Goal: Find specific page/section: Find specific page/section

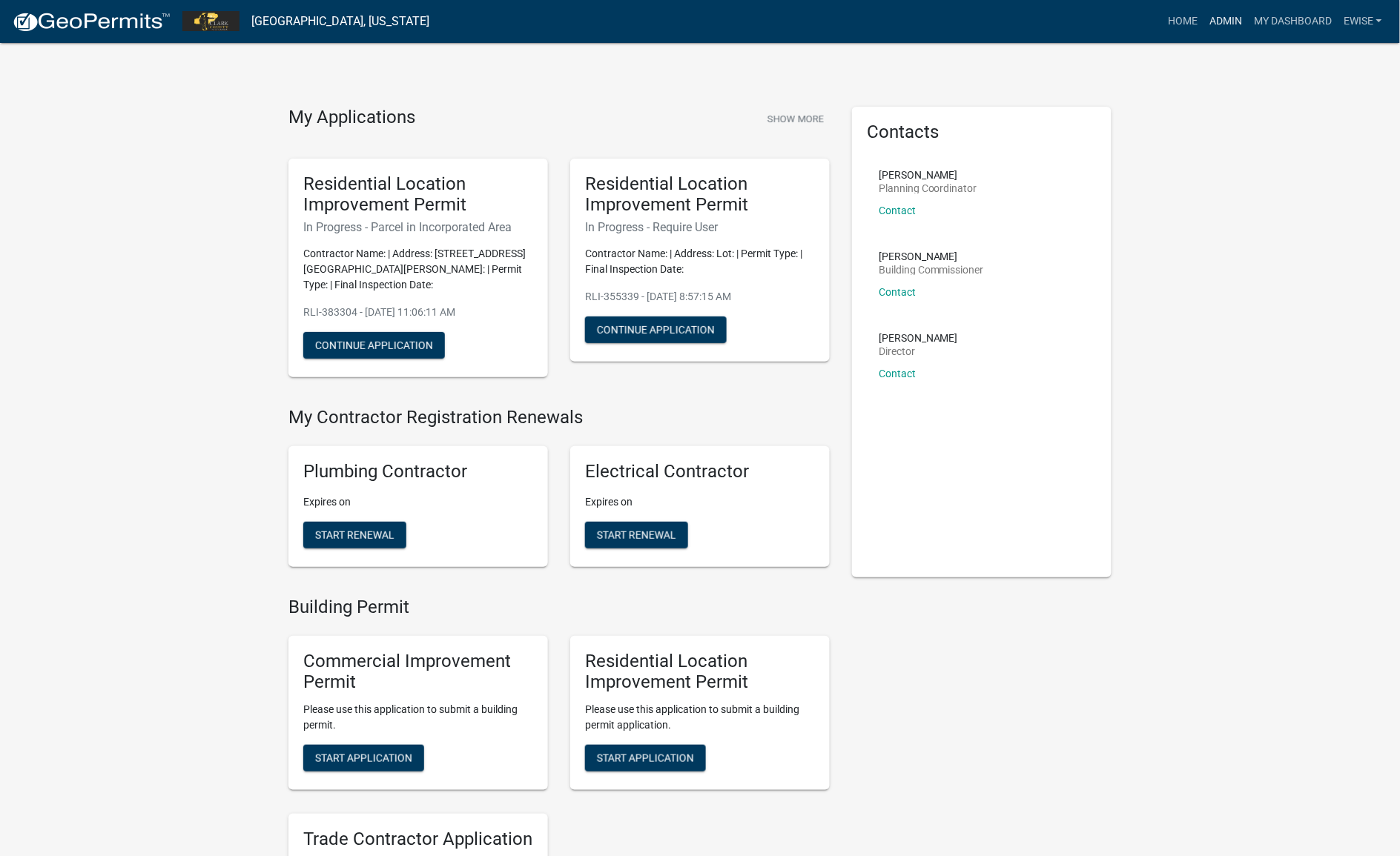
click at [1224, 24] on link "Admin" at bounding box center [1226, 21] width 44 height 28
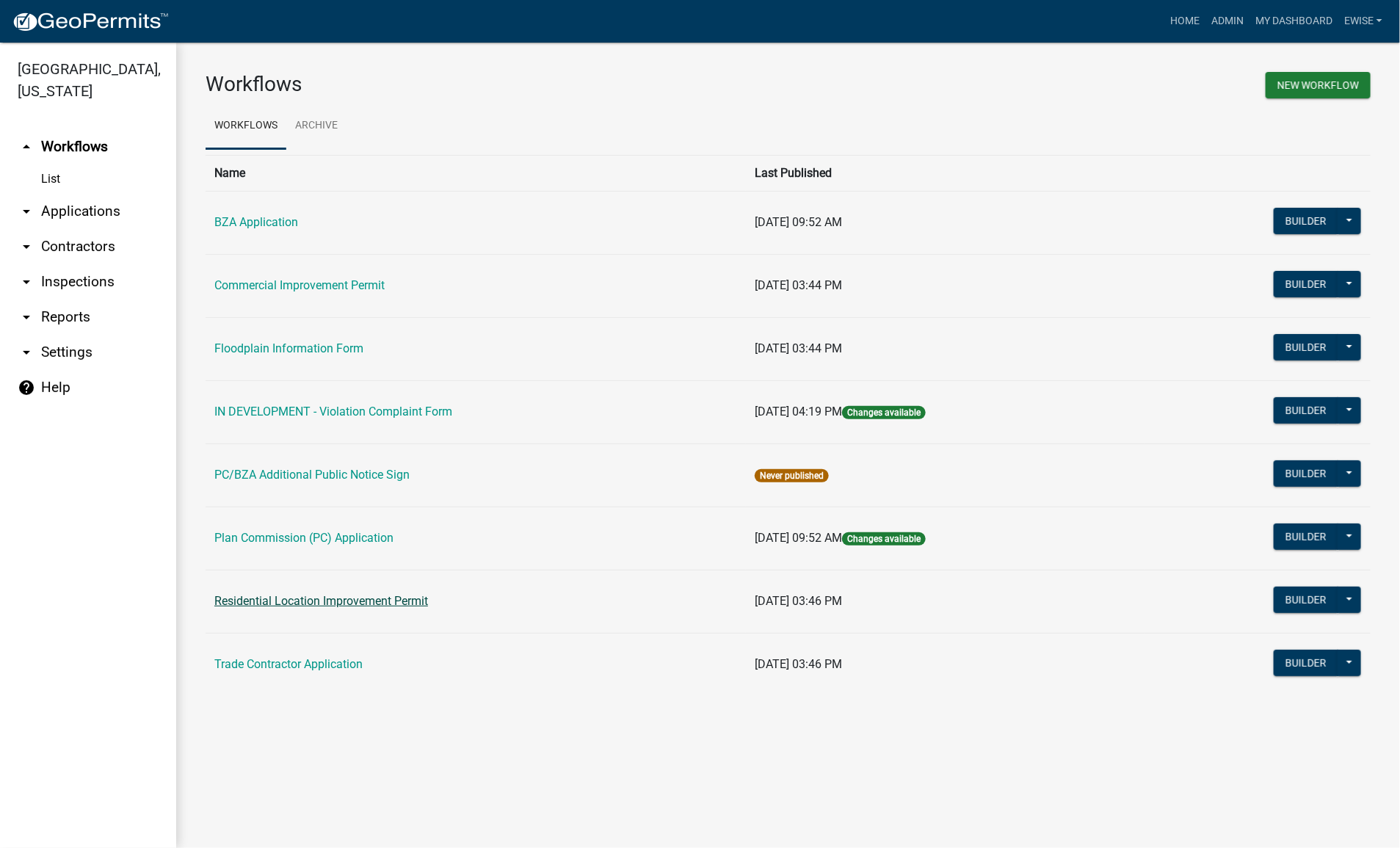
click at [384, 597] on link "Residential Location Improvement Permit" at bounding box center [321, 601] width 214 height 14
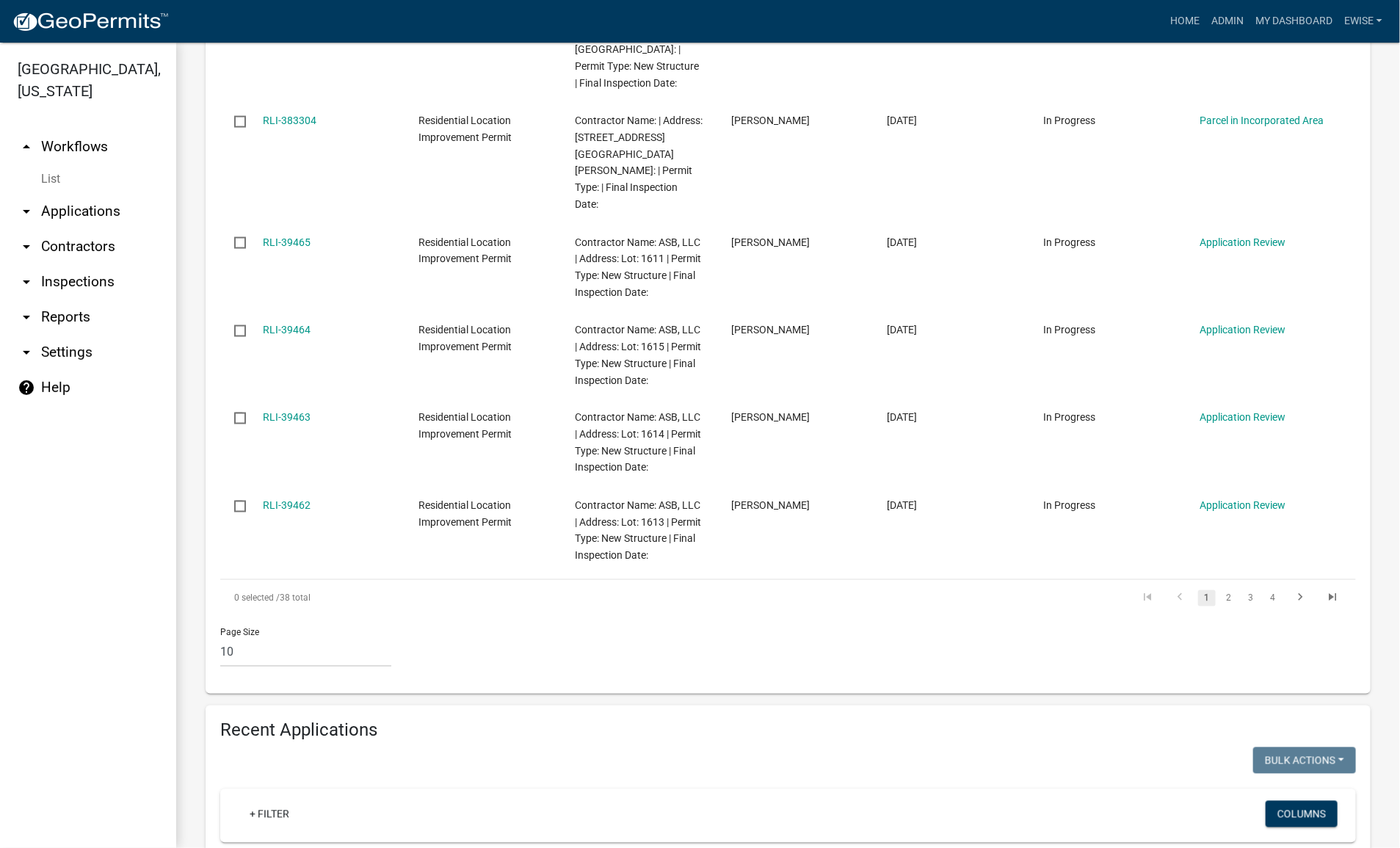
scroll to position [1101, 0]
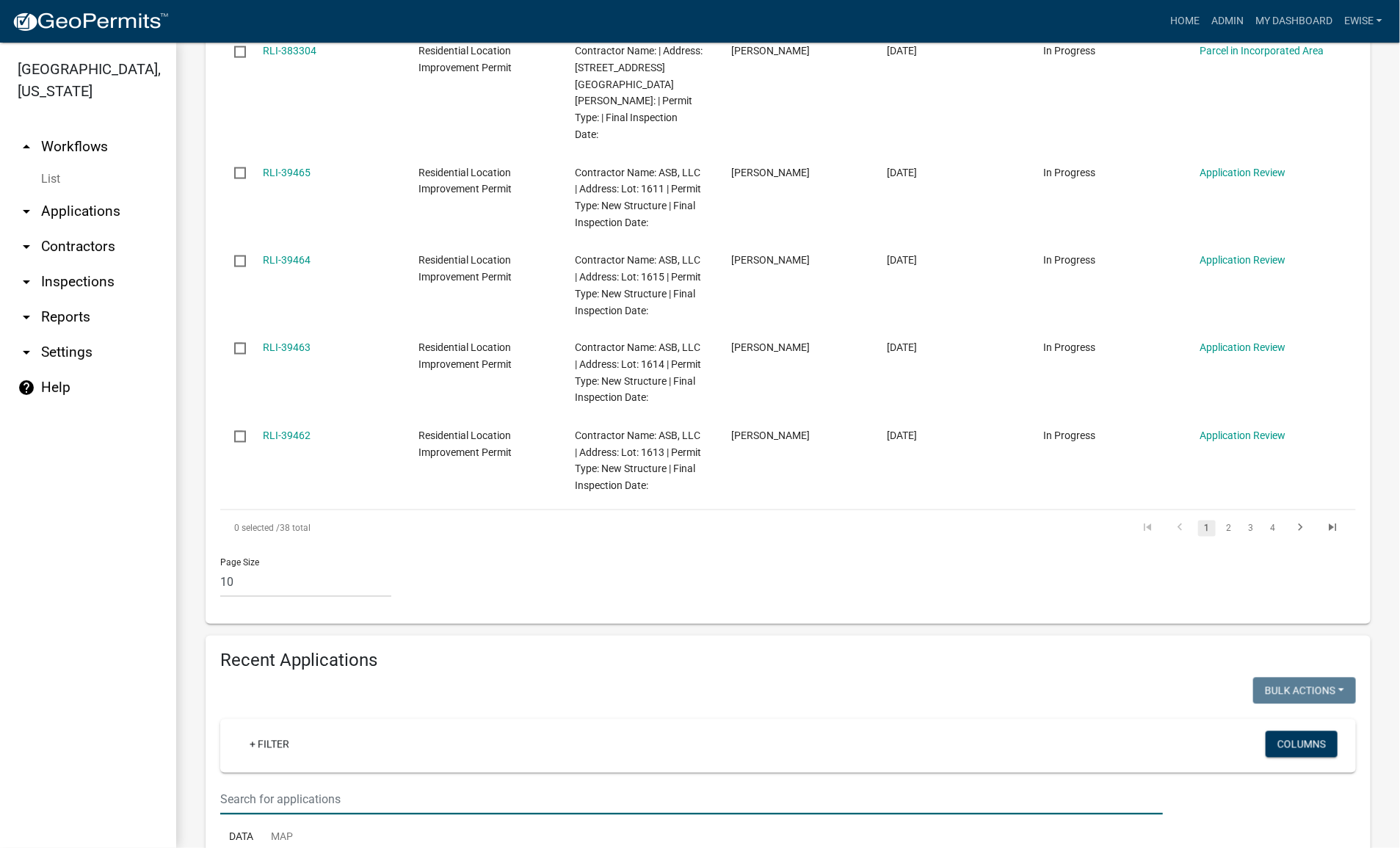
click at [361, 785] on input "text" at bounding box center [691, 799] width 942 height 30
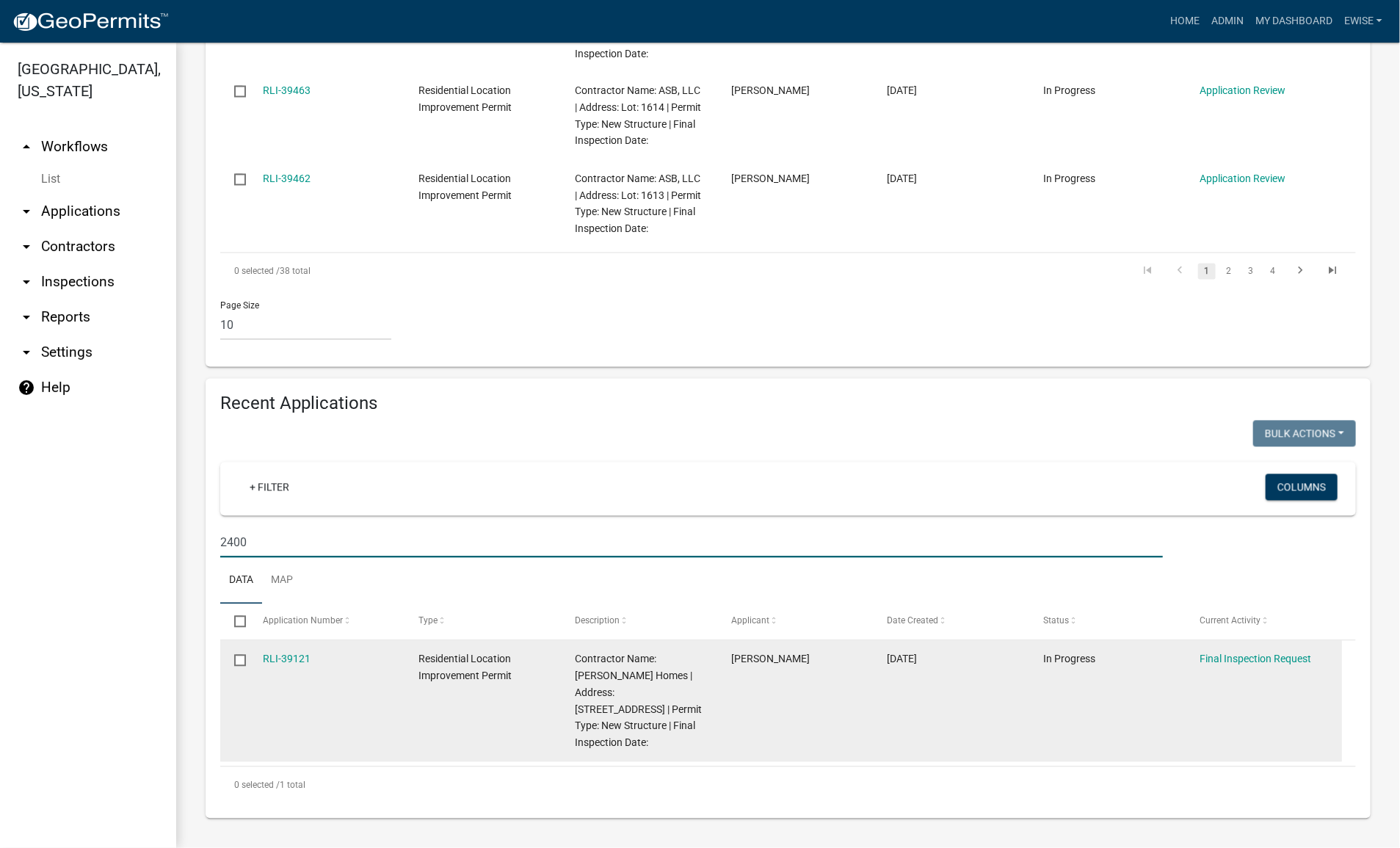
scroll to position [1274, 0]
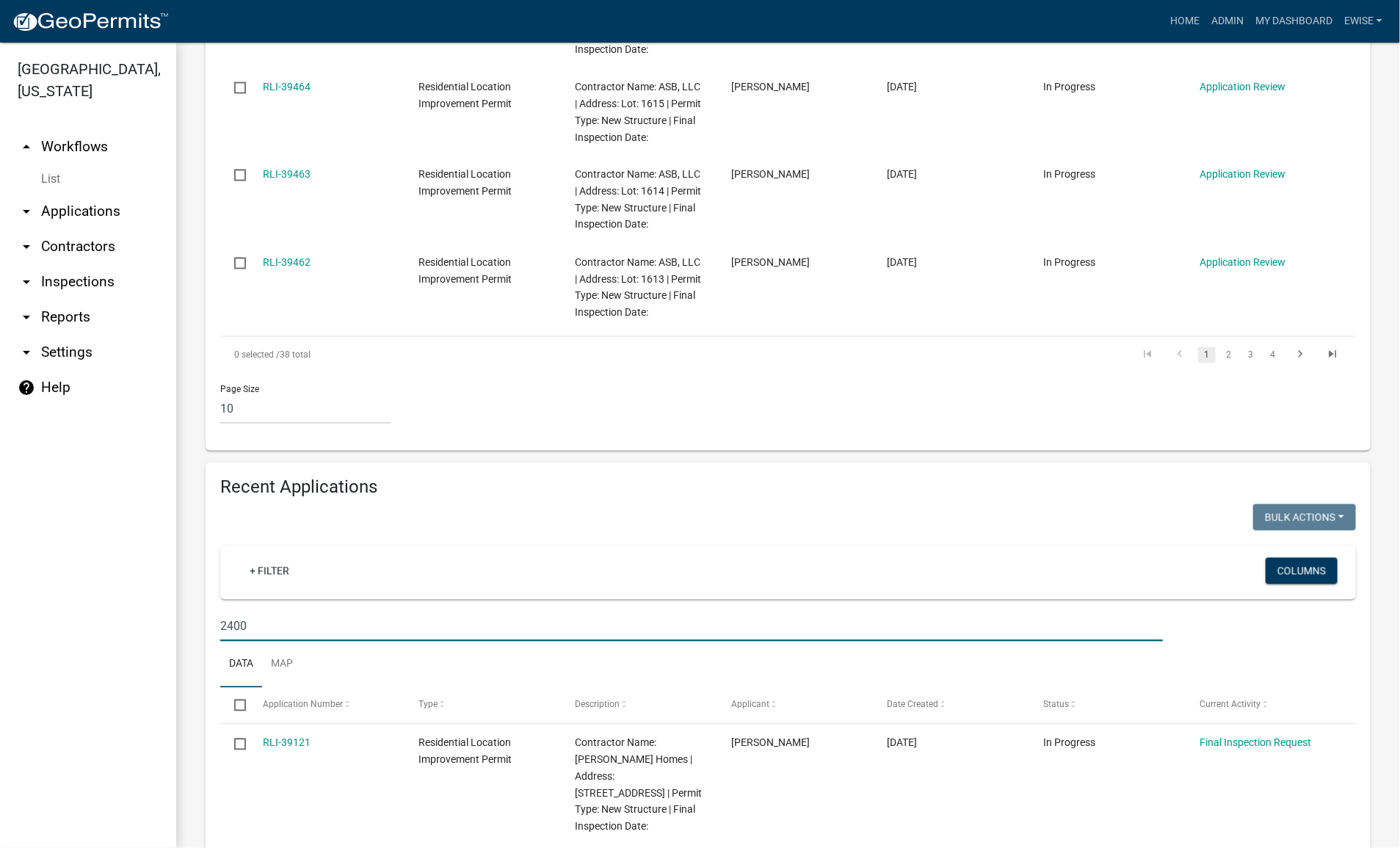
type input "2400"
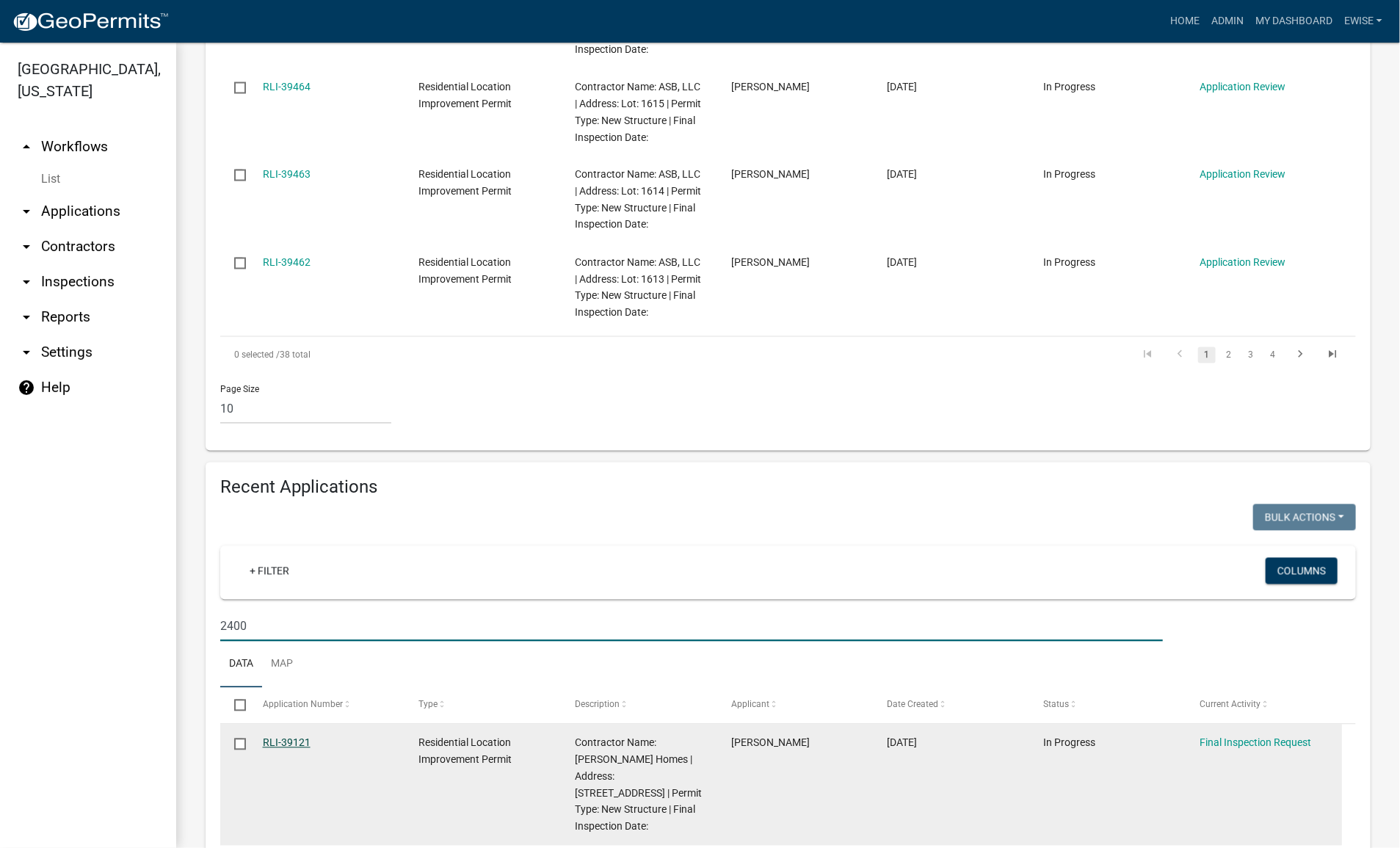
click at [290, 737] on link "RLI-39121" at bounding box center [286, 743] width 48 height 12
